Goal: Use online tool/utility: Utilize a website feature to perform a specific function

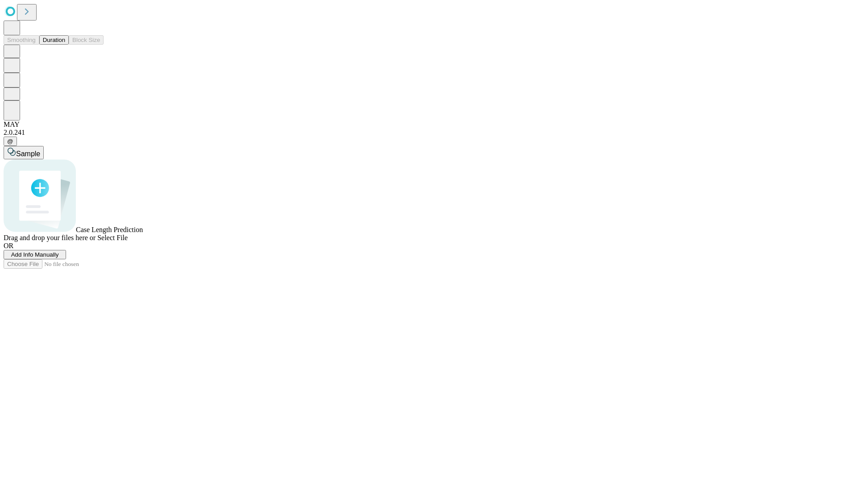
click at [128, 242] on span "Select File" at bounding box center [112, 238] width 30 height 8
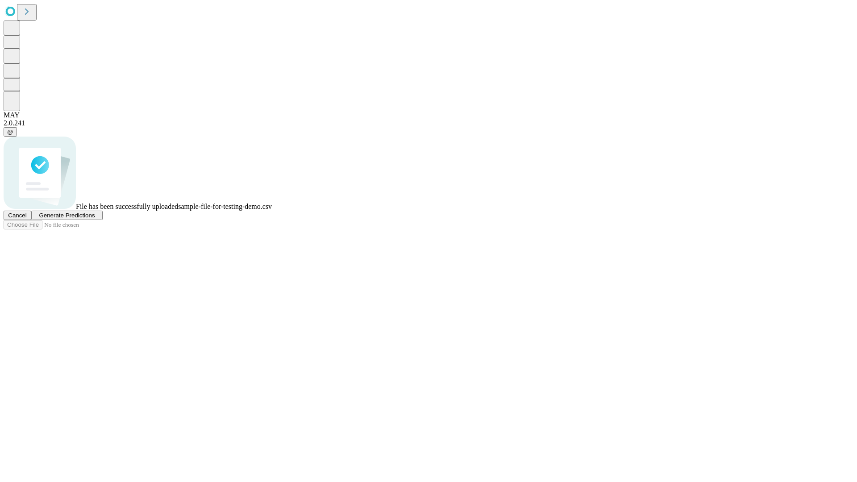
click at [95, 219] on span "Generate Predictions" at bounding box center [67, 215] width 56 height 7
